Goal: Task Accomplishment & Management: Complete application form

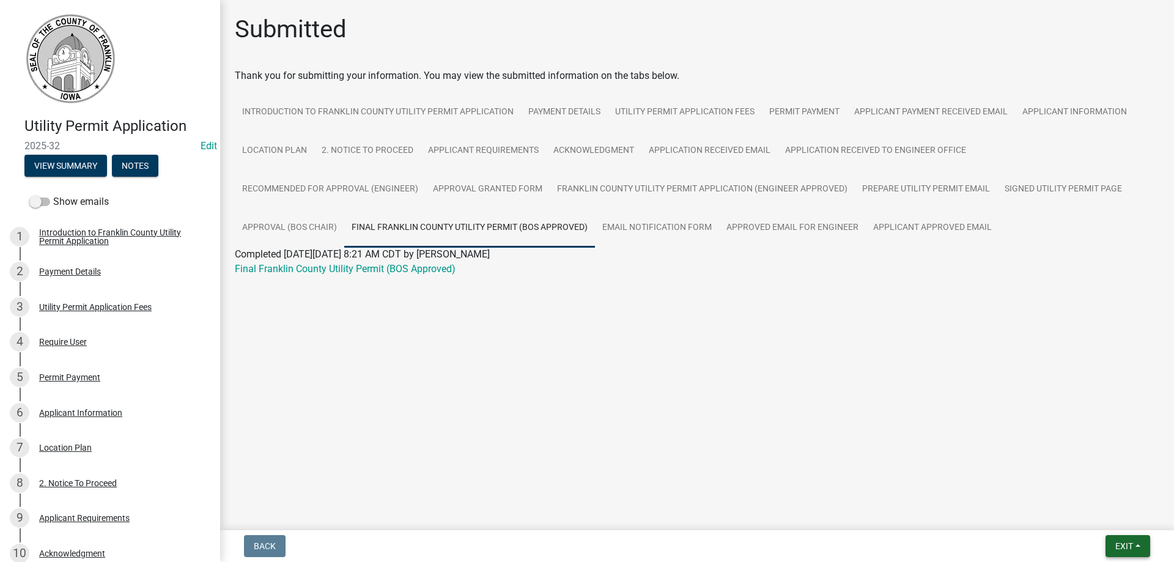
click at [1111, 545] on button "Exit" at bounding box center [1127, 546] width 45 height 22
click at [1076, 519] on button "Save & Exit" at bounding box center [1101, 513] width 98 height 29
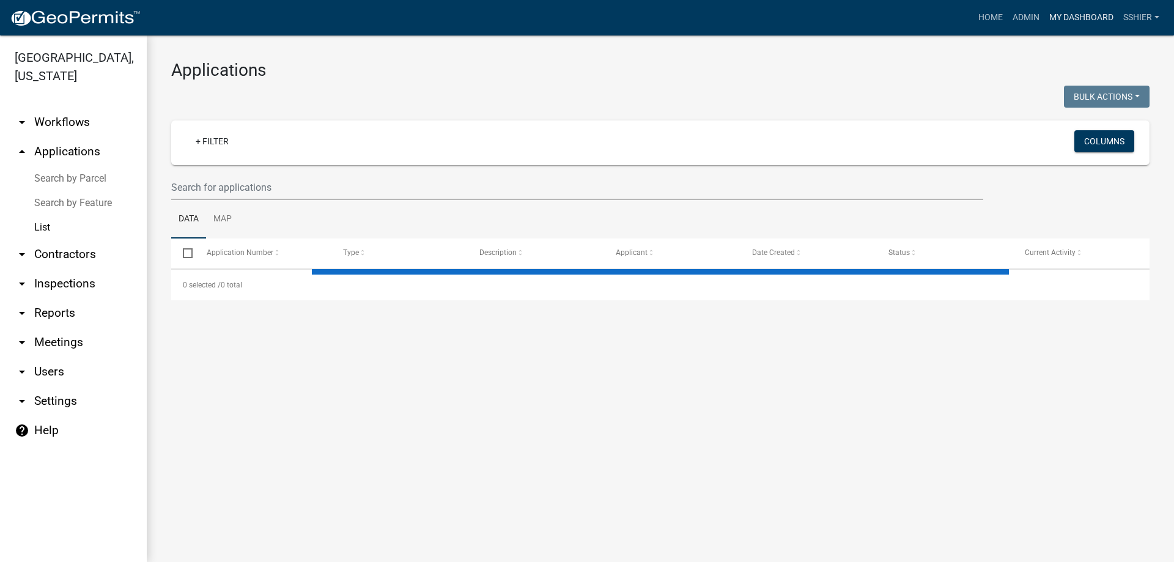
select select "3: 100"
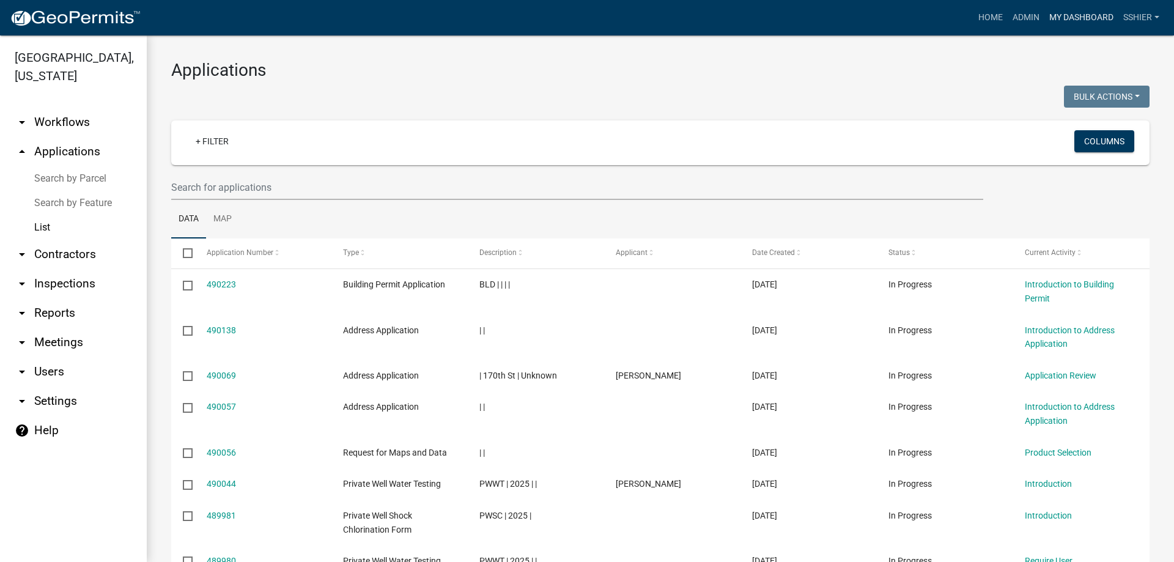
click at [1063, 18] on link "My Dashboard" at bounding box center [1081, 17] width 74 height 23
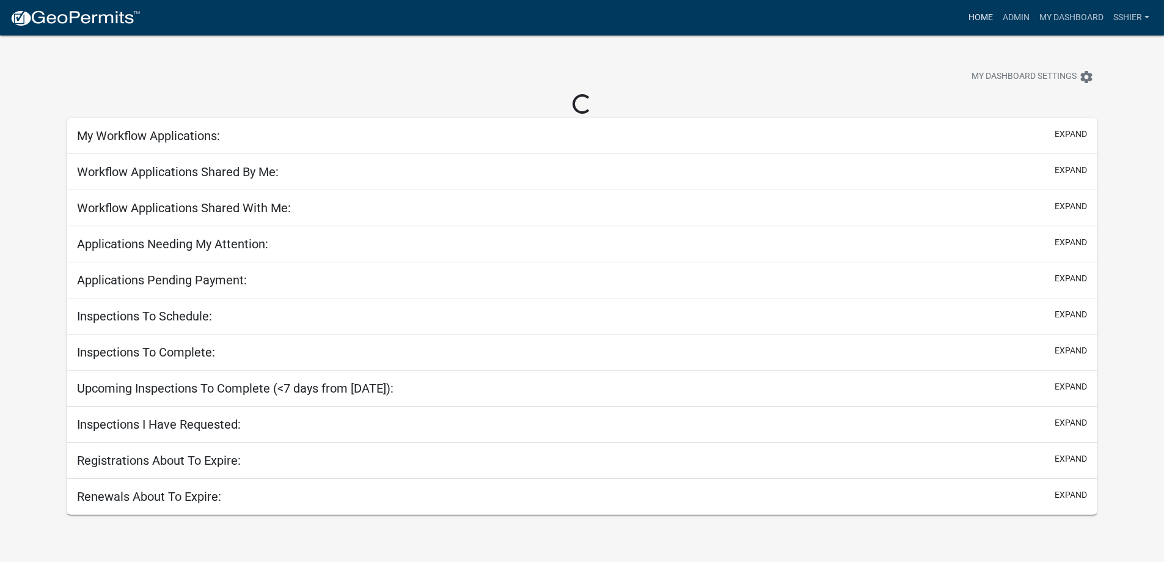
click at [976, 18] on link "Home" at bounding box center [981, 17] width 34 height 23
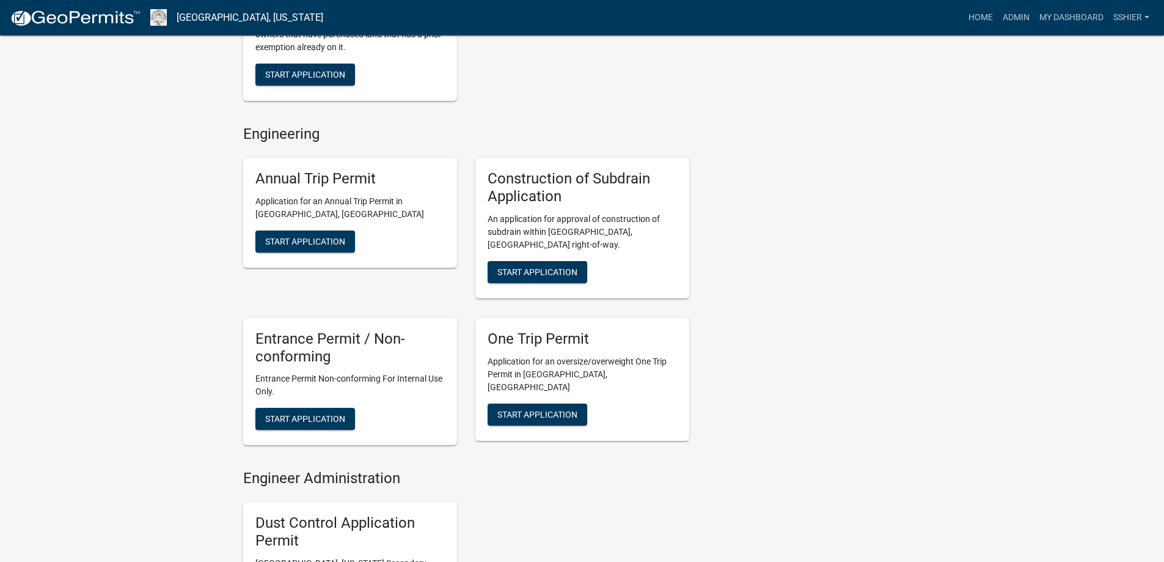
scroll to position [1589, 0]
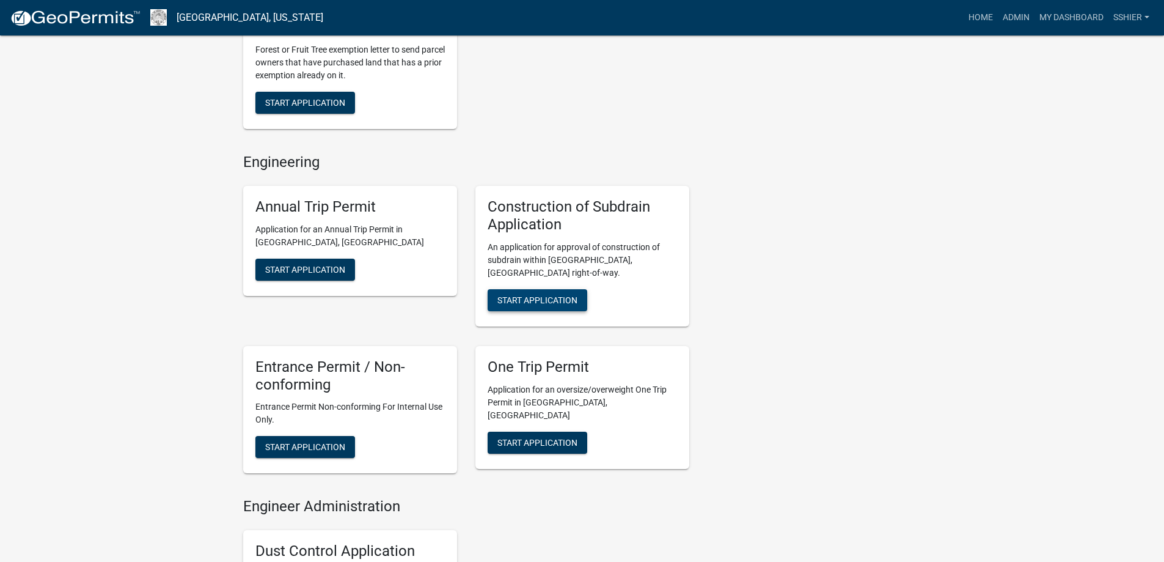
click at [565, 295] on span "Start Application" at bounding box center [538, 300] width 80 height 10
